Goal: Information Seeking & Learning: Learn about a topic

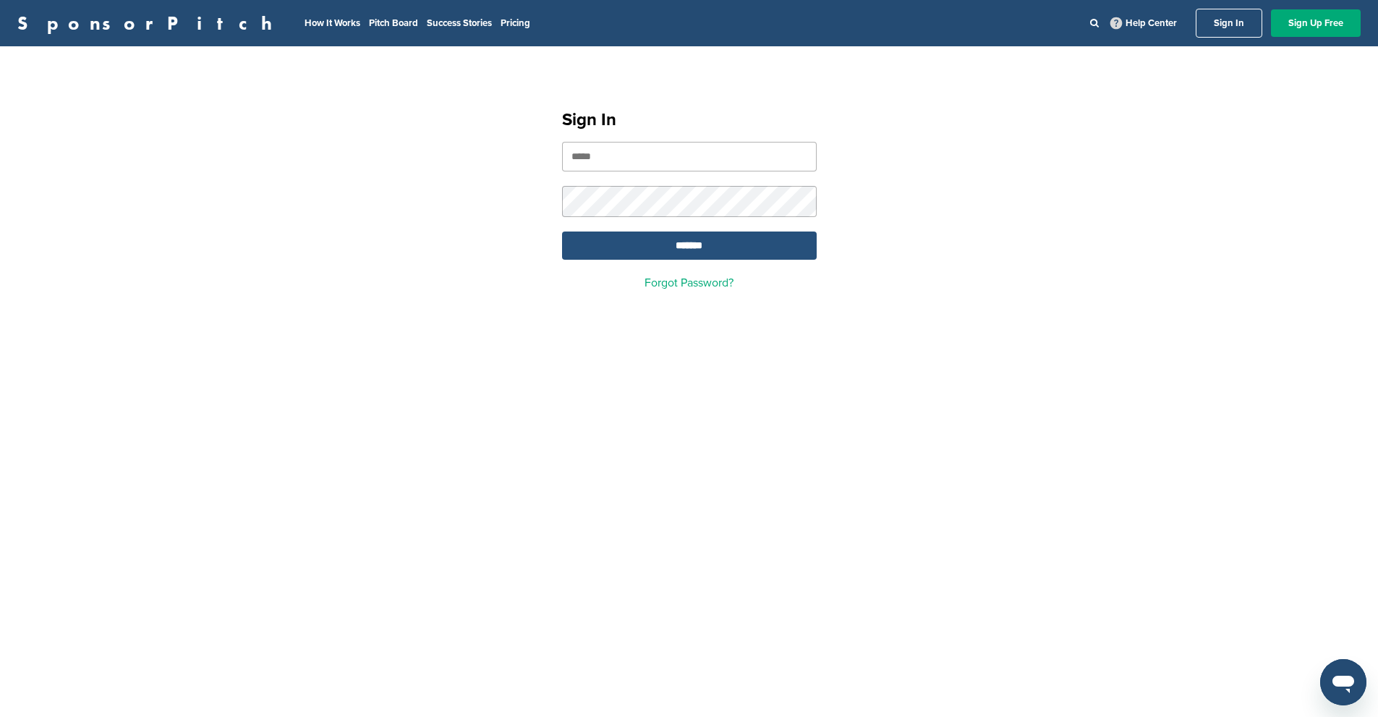
type input "**********"
click at [672, 260] on input "*******" at bounding box center [689, 245] width 255 height 28
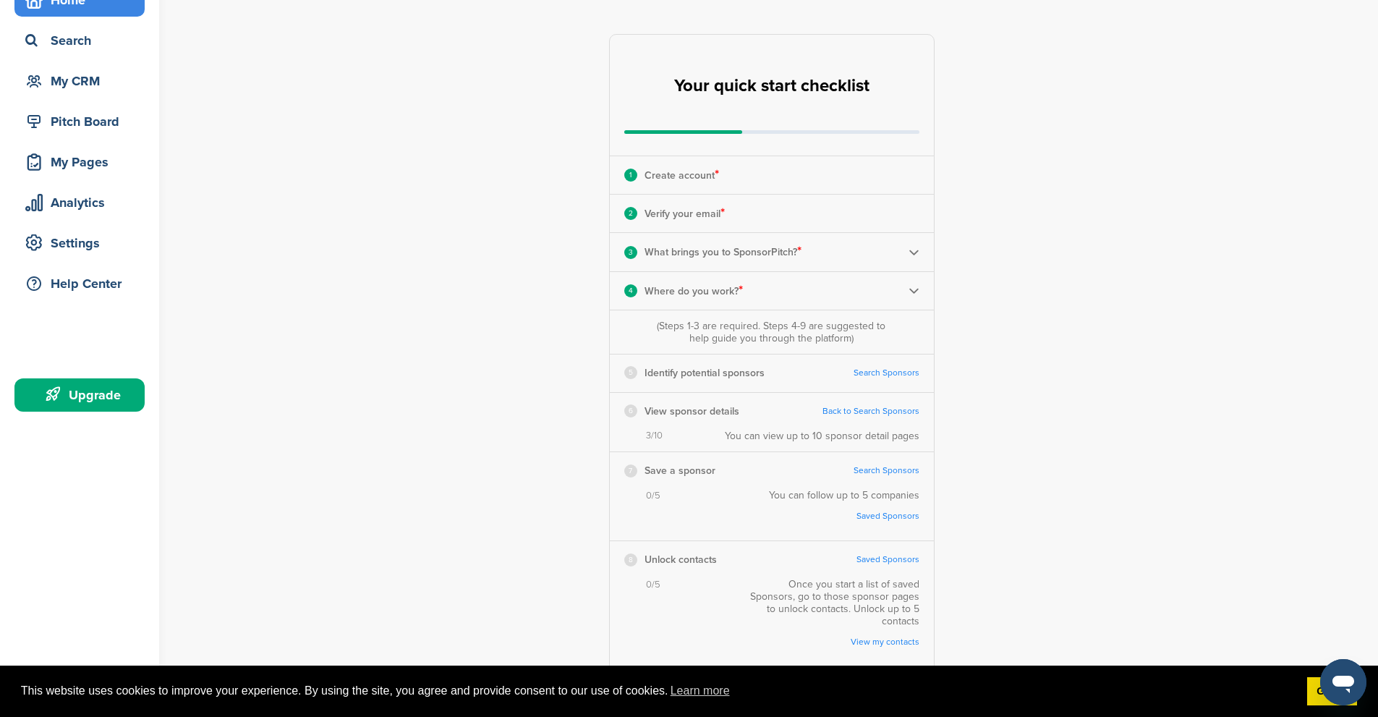
scroll to position [145, 0]
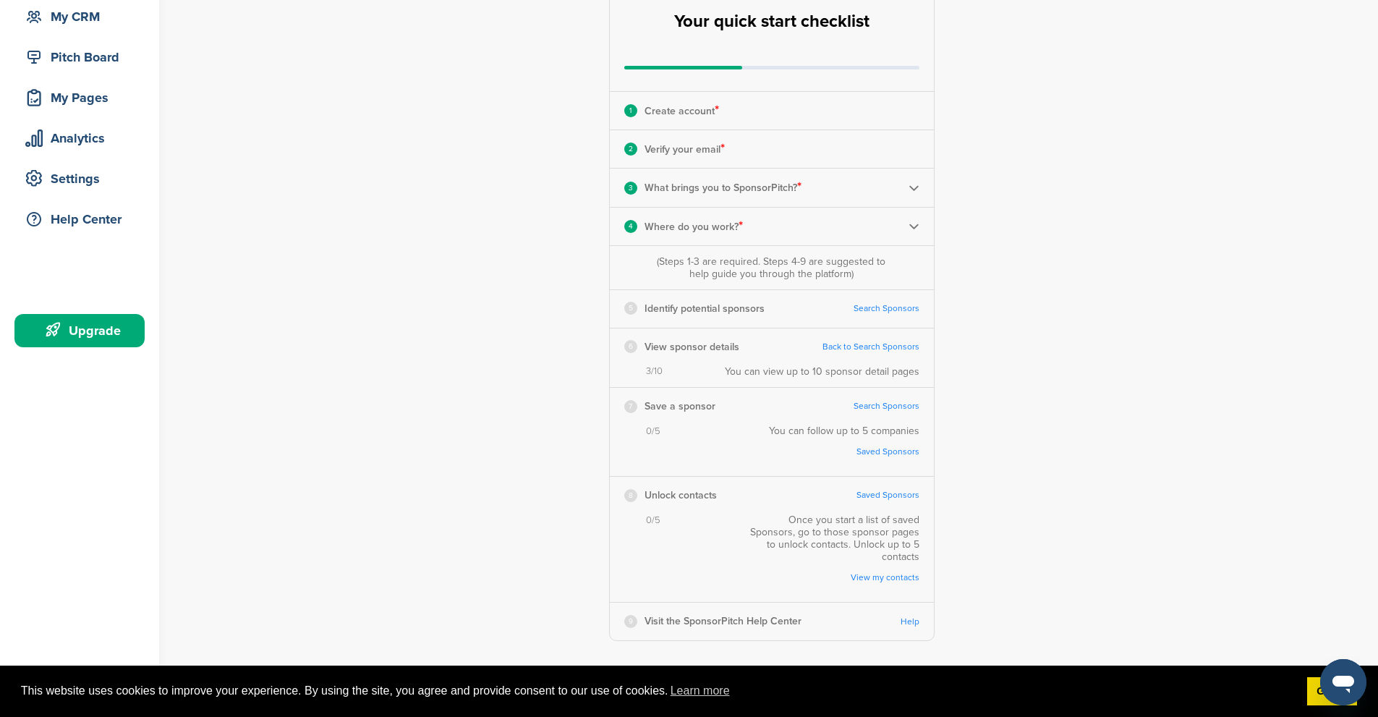
click at [883, 308] on link "Search Sponsors" at bounding box center [886, 308] width 66 height 11
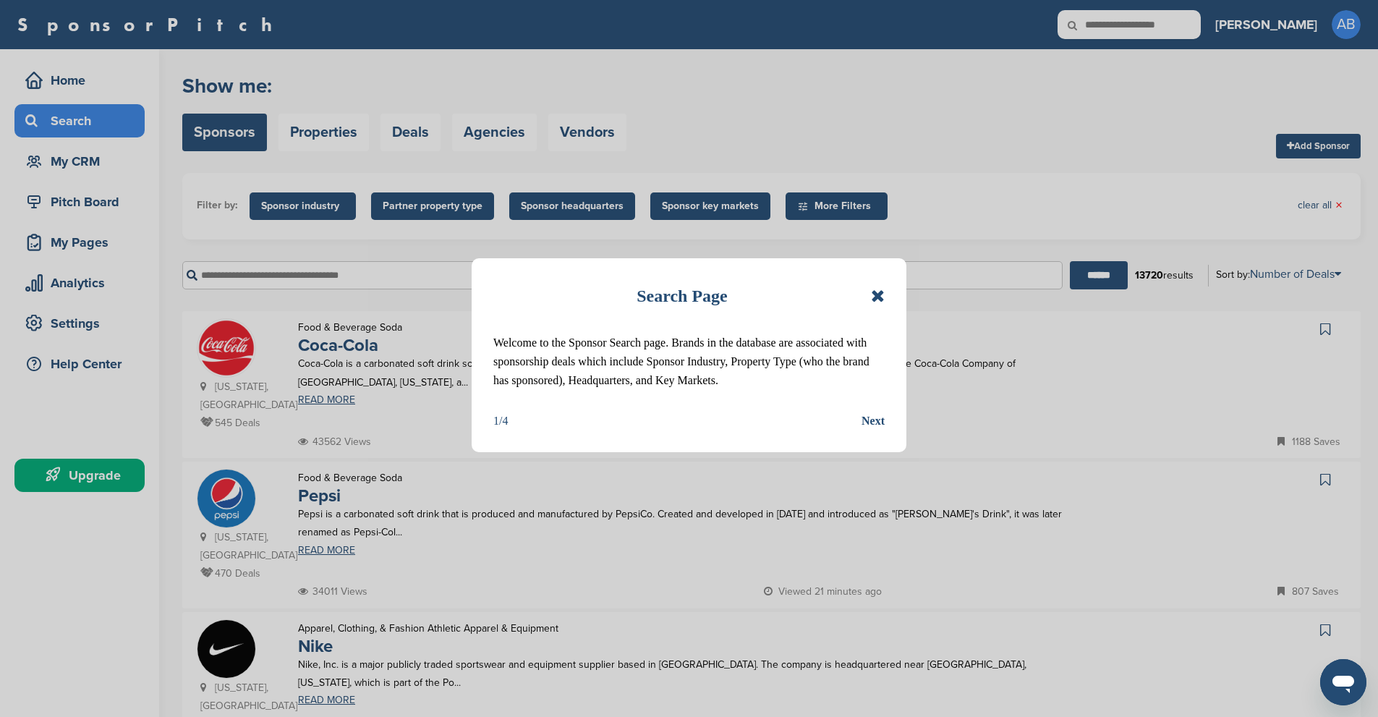
click at [882, 295] on icon at bounding box center [878, 295] width 14 height 17
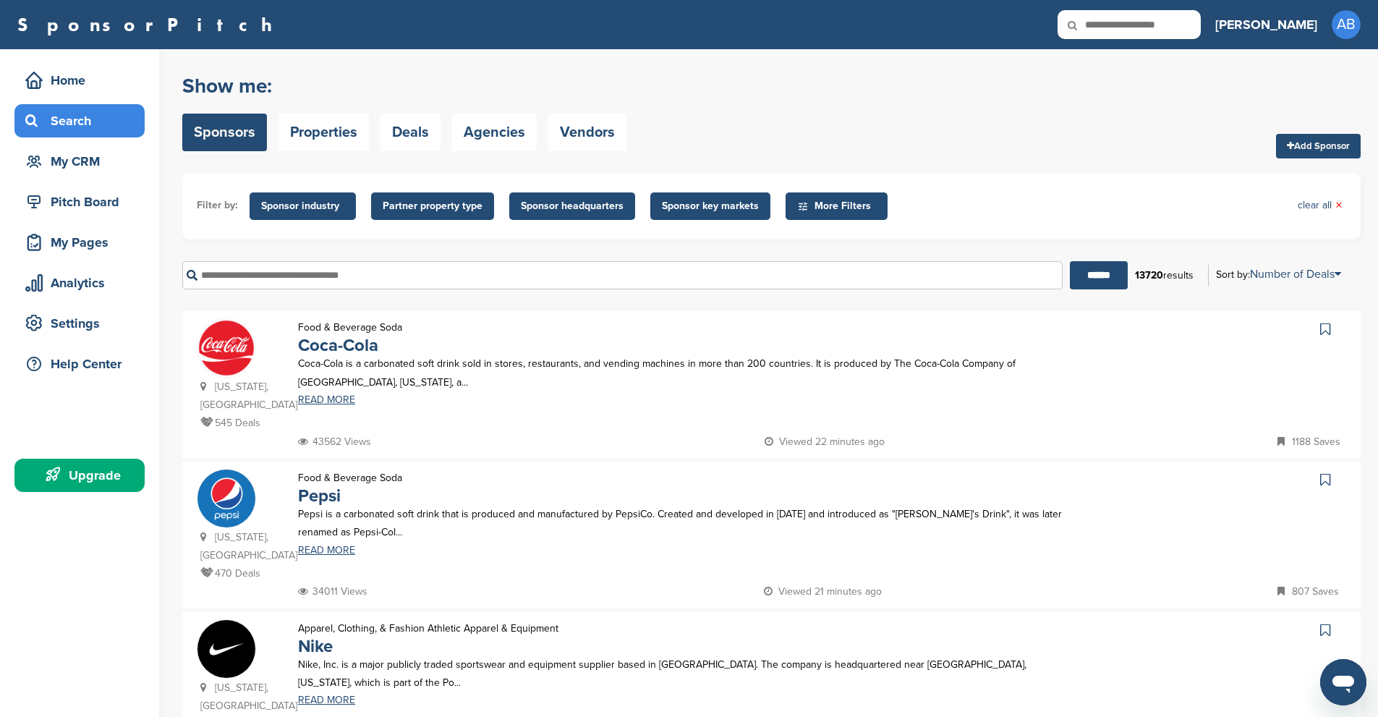
click at [283, 203] on span "Sponsor industry" at bounding box center [302, 206] width 83 height 16
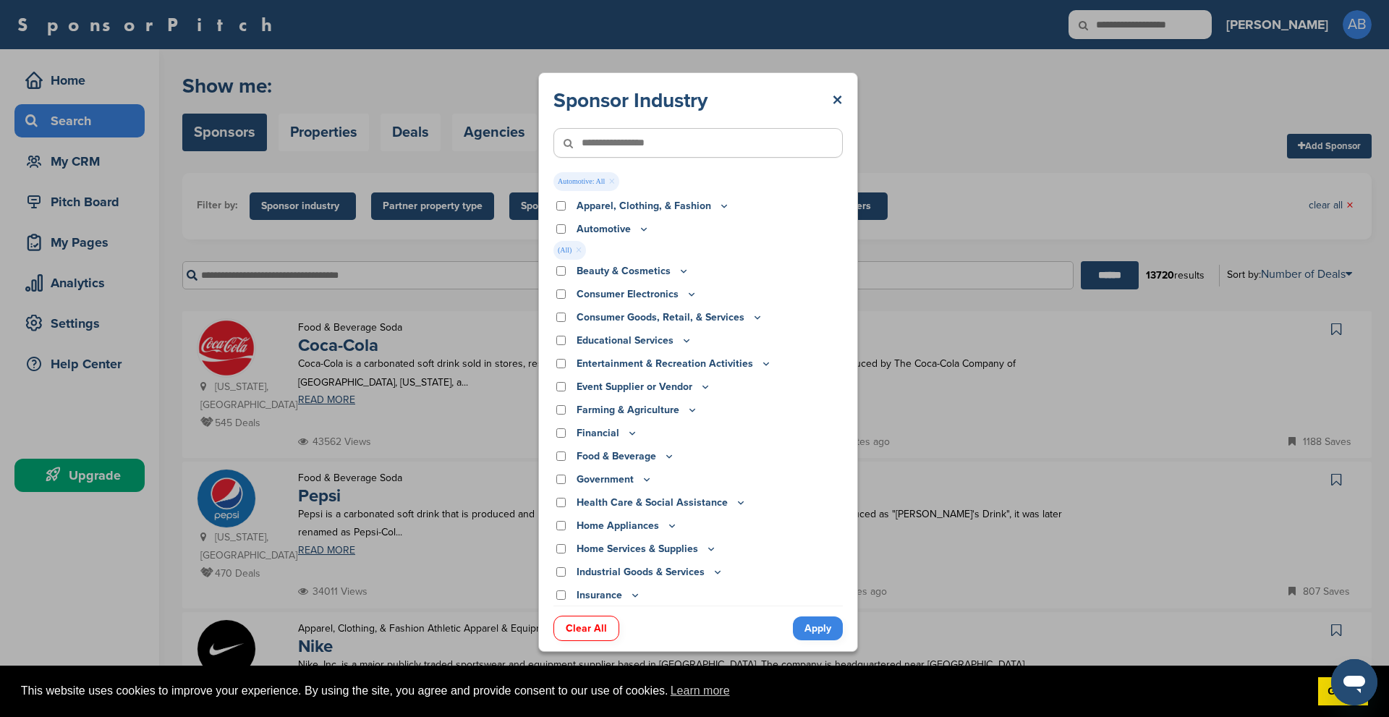
click at [563, 254] on span "(All) ×" at bounding box center [569, 250] width 33 height 19
click at [816, 634] on link "Apply" at bounding box center [818, 628] width 50 height 24
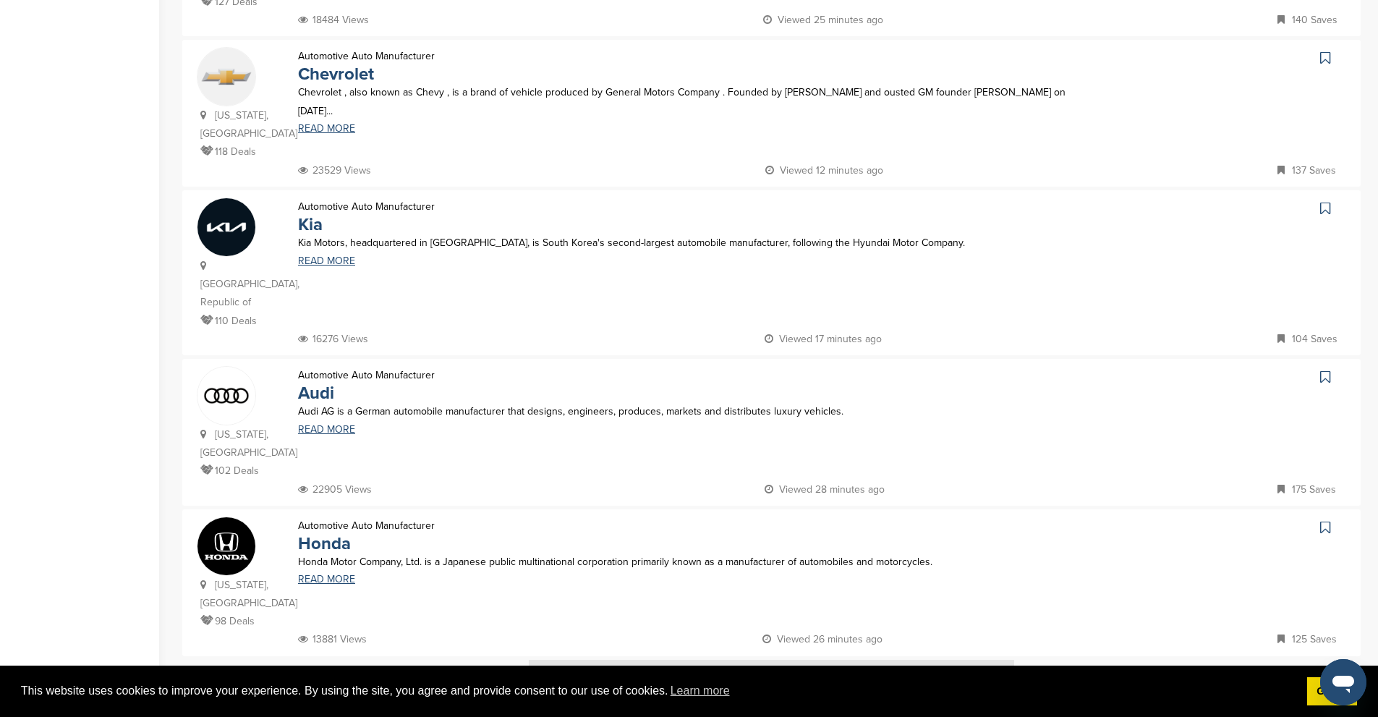
scroll to position [1374, 0]
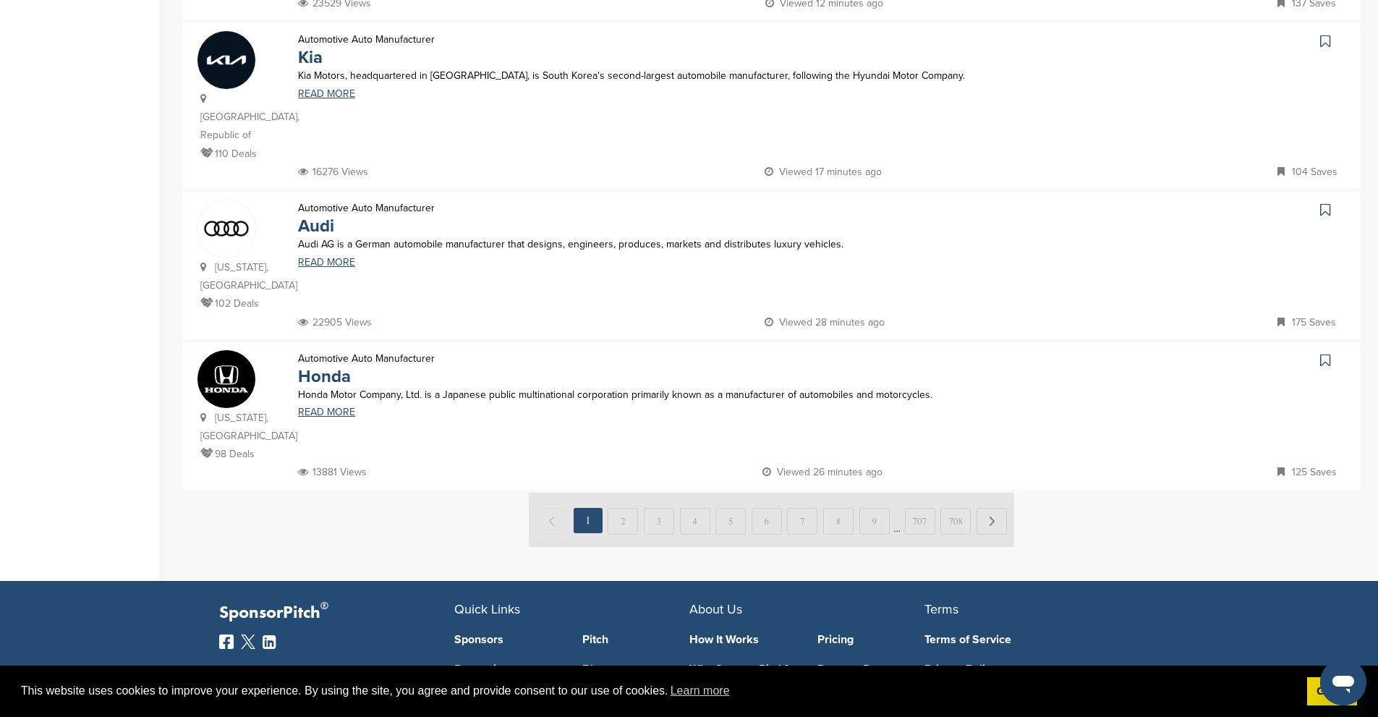
click at [992, 493] on img at bounding box center [771, 520] width 485 height 54
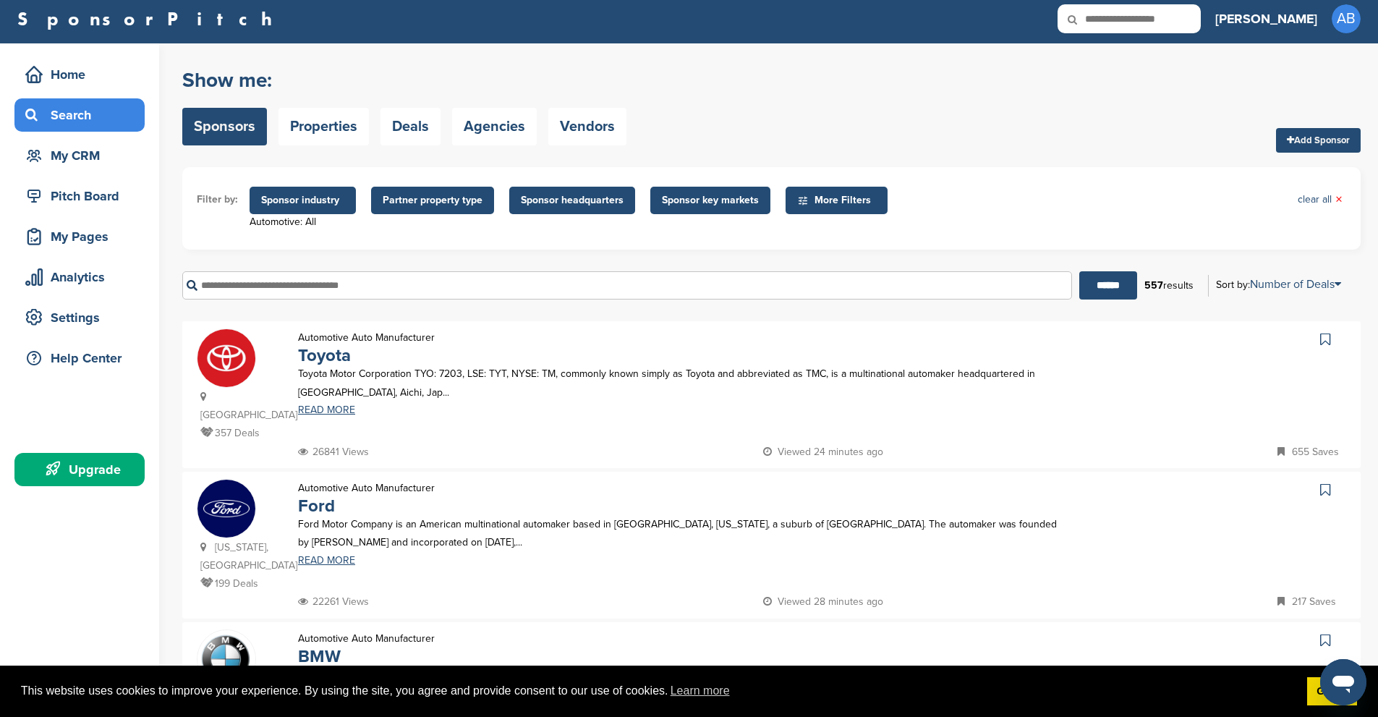
scroll to position [0, 0]
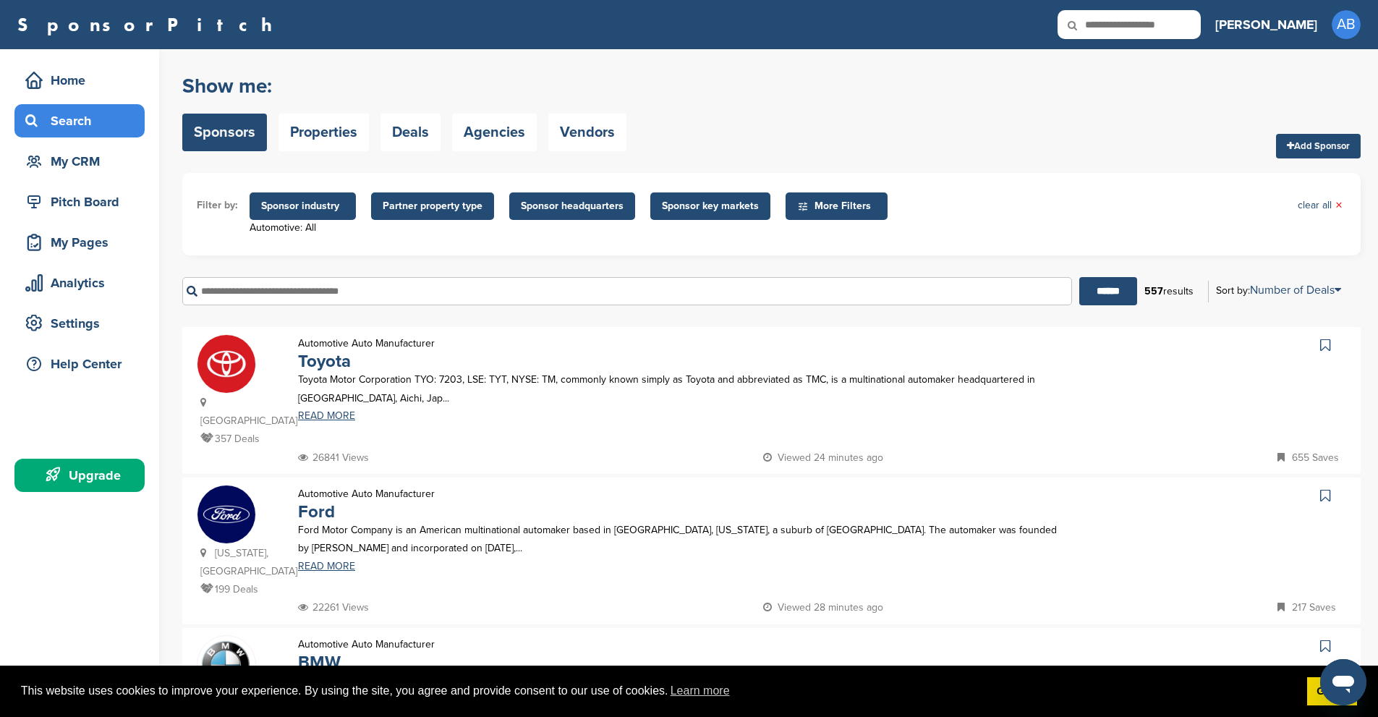
click at [689, 202] on span "Sponsor key markets" at bounding box center [710, 206] width 97 height 16
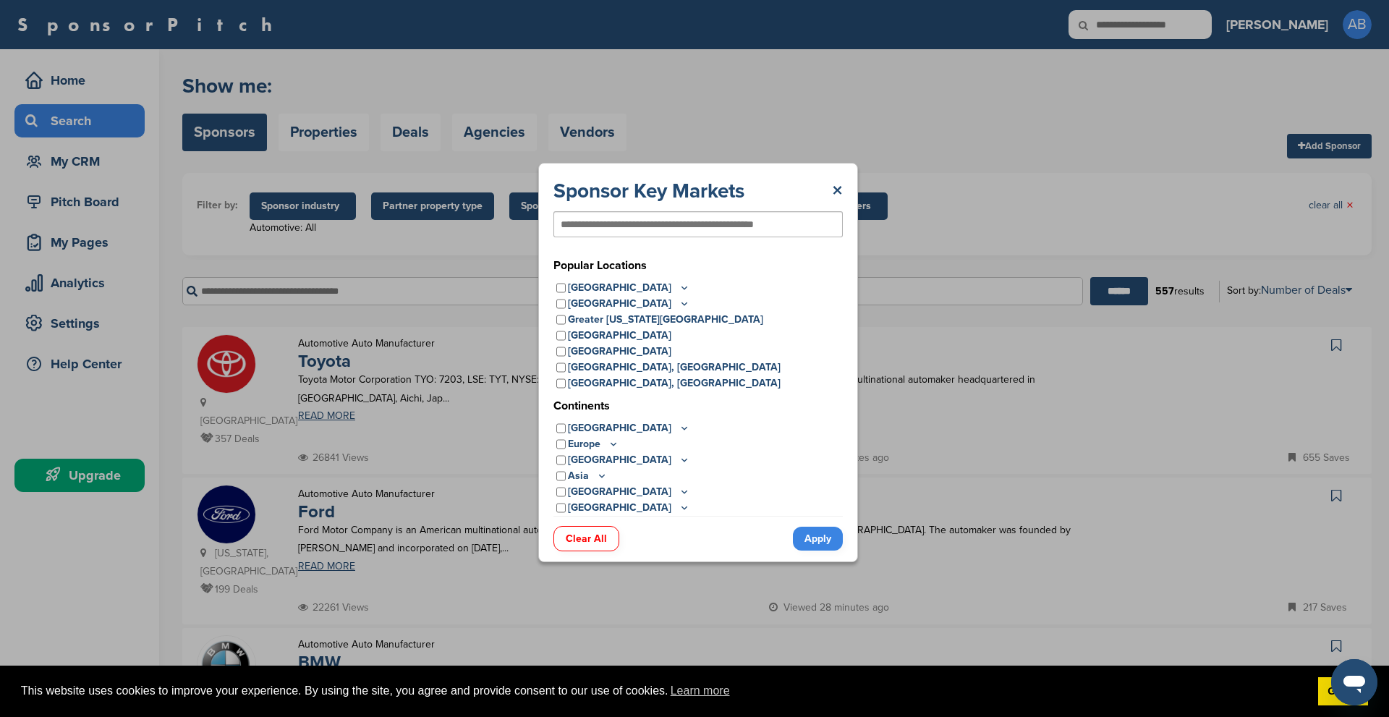
click at [843, 189] on div "Sponsor Key Markets × Popular Locations United States Midwest Illinois Indiana …" at bounding box center [698, 362] width 320 height 399
click at [837, 190] on link "×" at bounding box center [837, 191] width 11 height 26
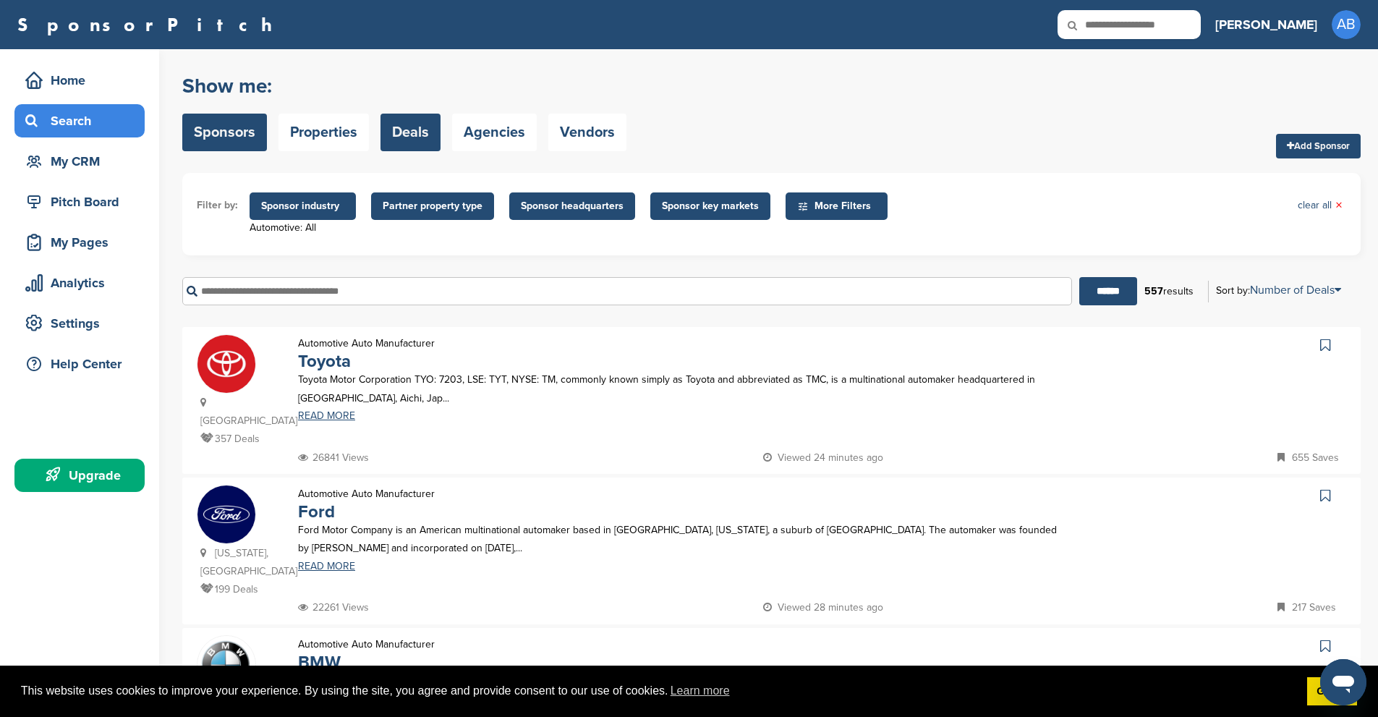
click at [422, 125] on link "Deals" at bounding box center [410, 133] width 60 height 38
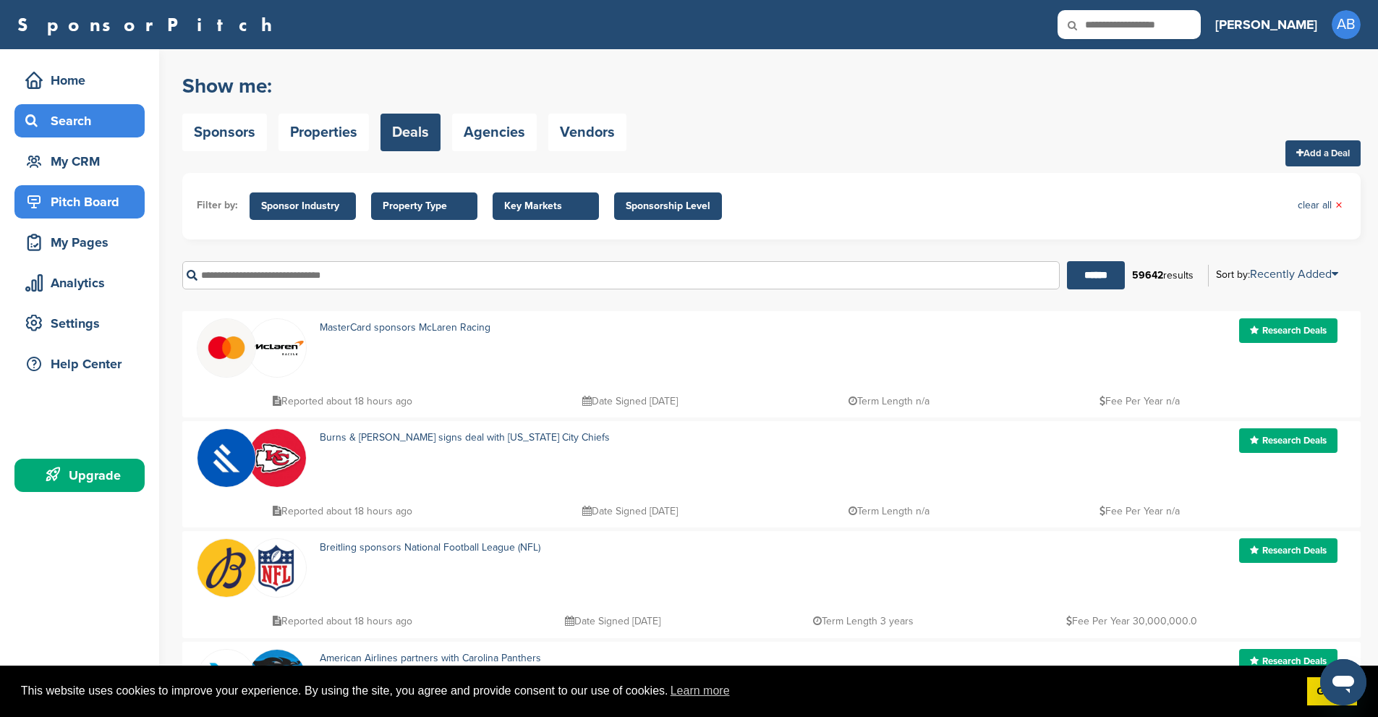
click at [77, 198] on div "Pitch Board" at bounding box center [83, 202] width 123 height 26
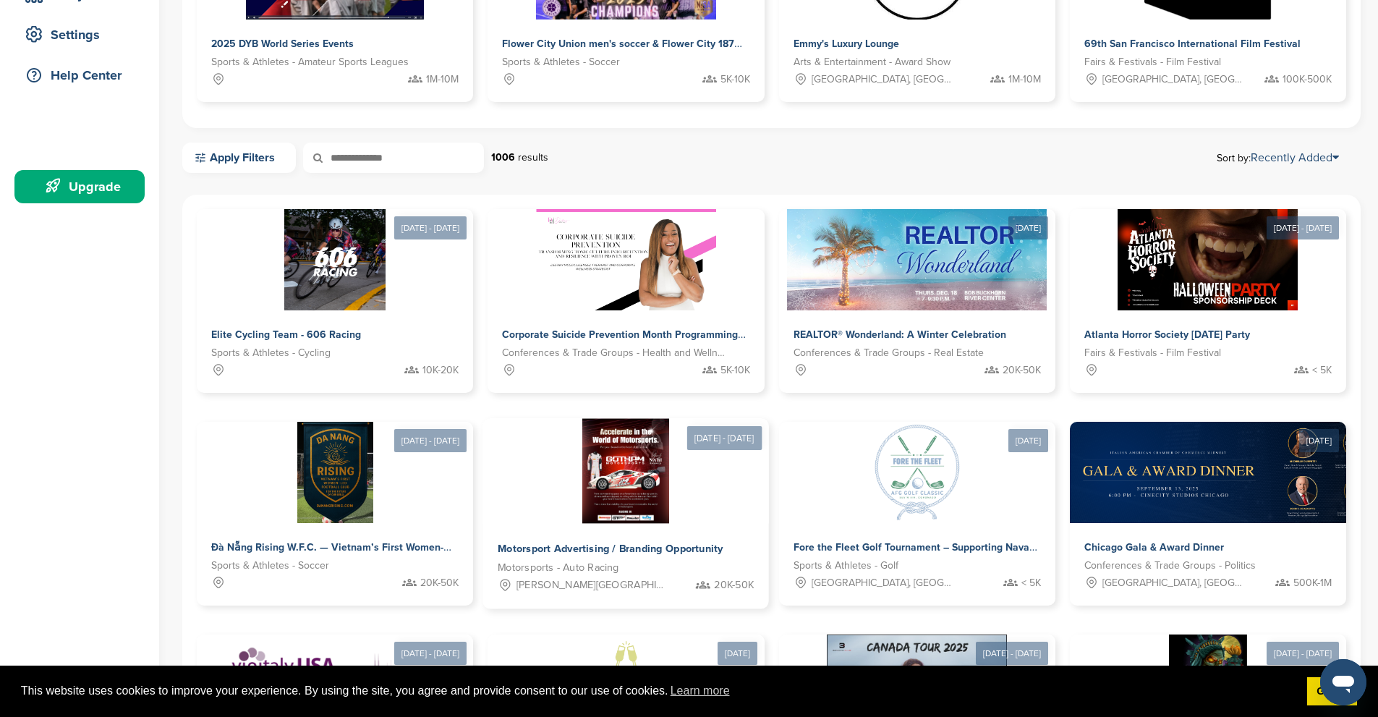
scroll to position [289, 0]
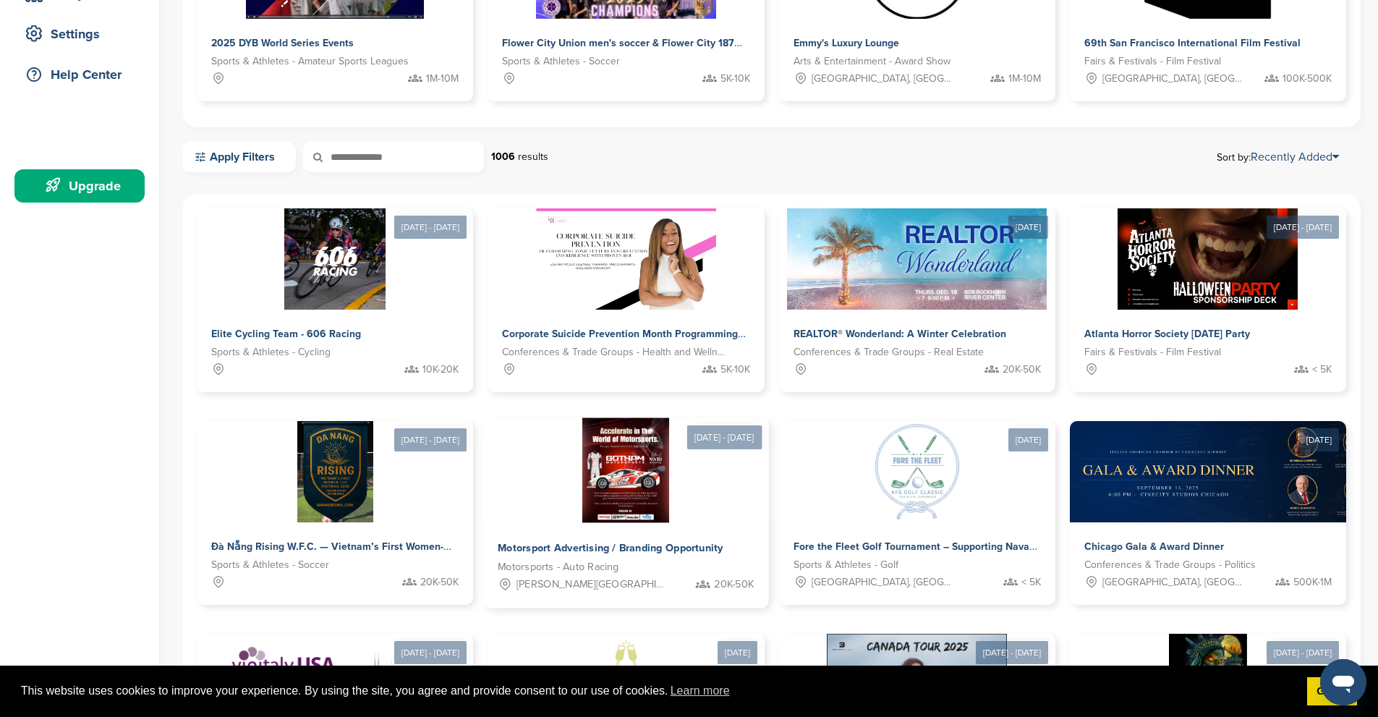
click at [670, 418] on img at bounding box center [626, 470] width 87 height 105
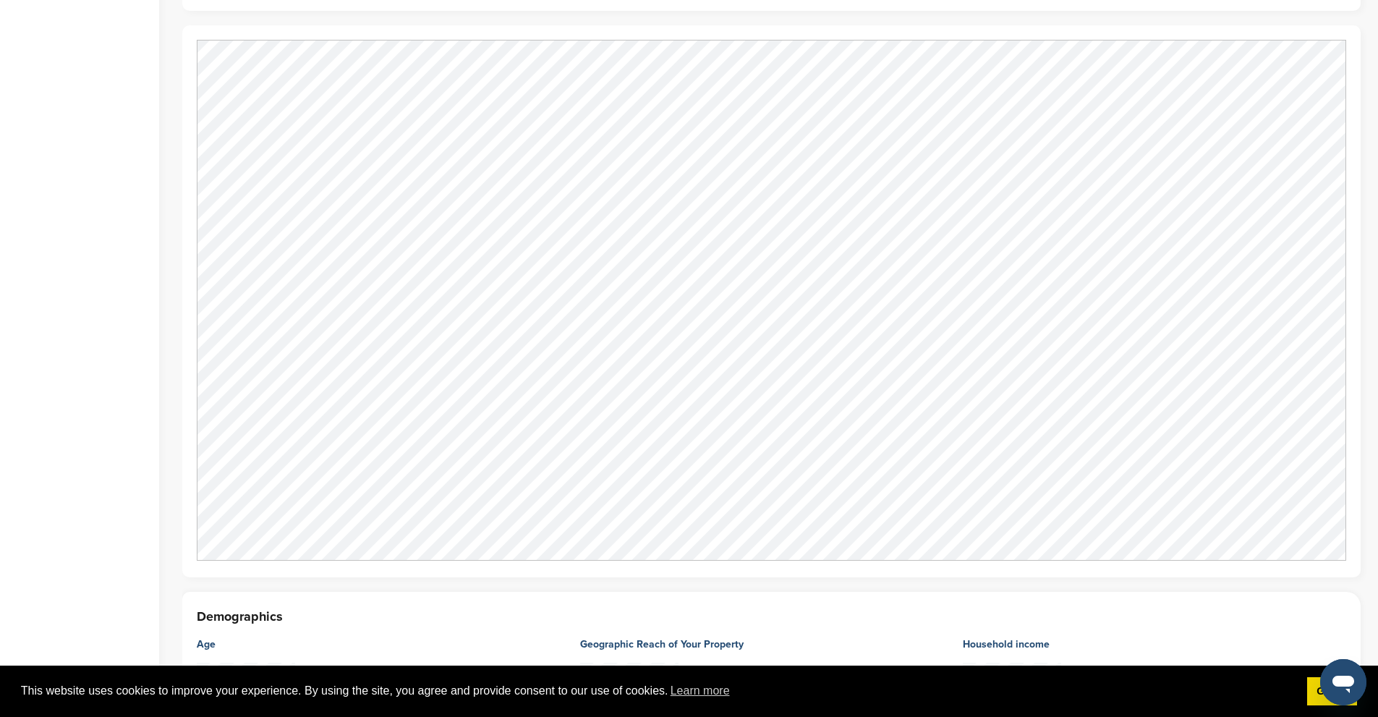
scroll to position [1157, 0]
